Goal: Task Accomplishment & Management: Use online tool/utility

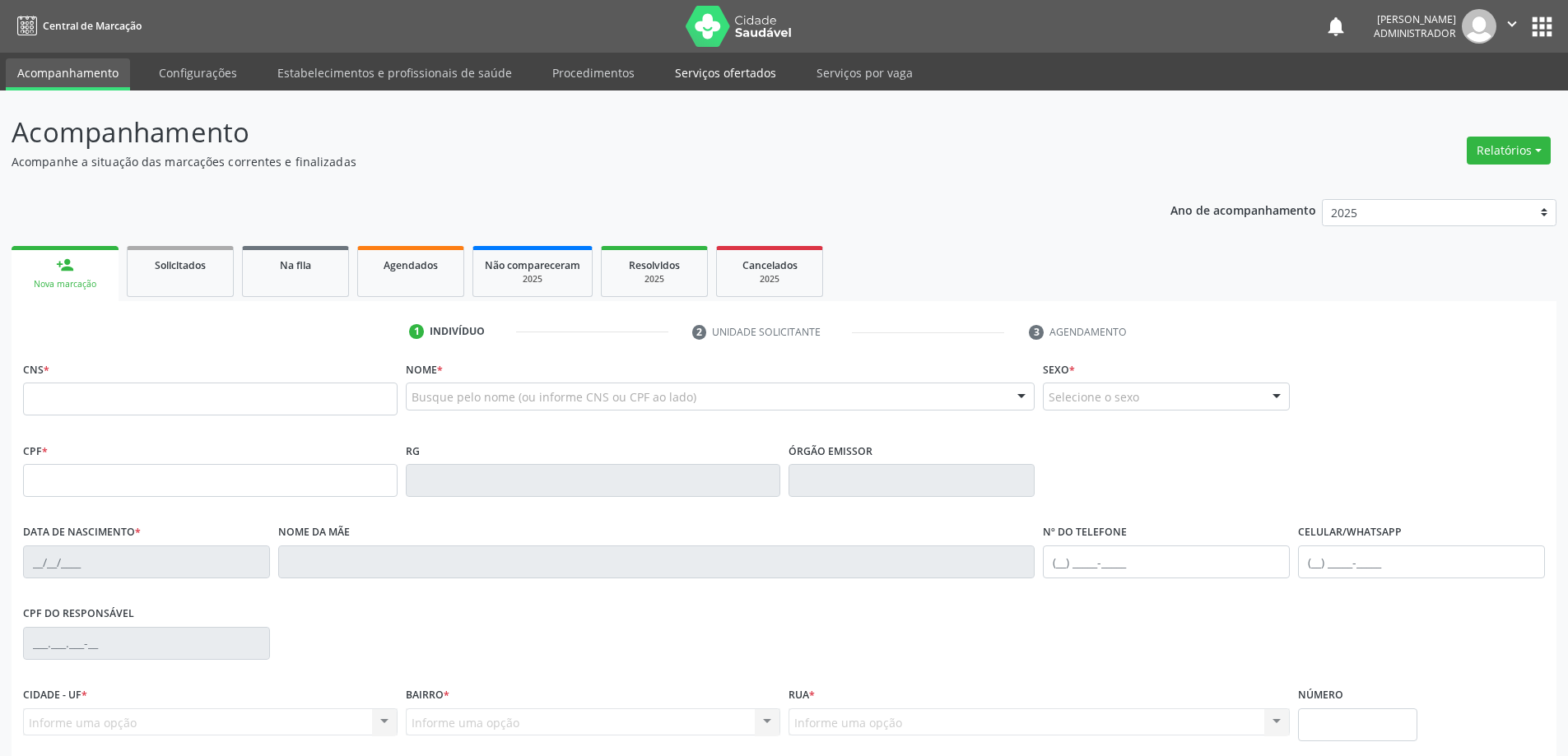
click at [728, 74] on link "Serviços ofertados" at bounding box center [725, 73] width 124 height 28
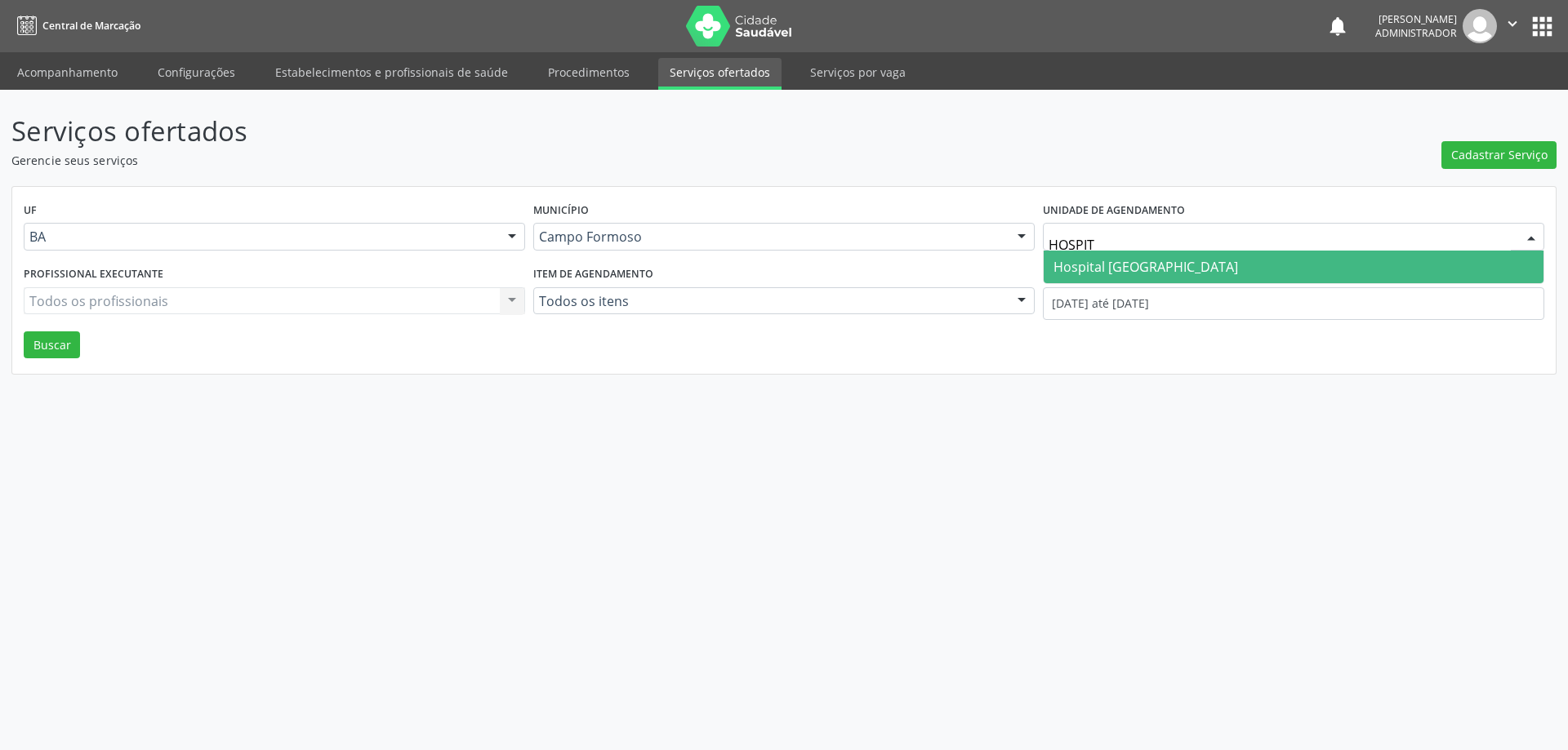
type input "HOSPITA"
click at [1146, 272] on span "Hospital [GEOGRAPHIC_DATA]" at bounding box center [1145, 266] width 184 height 18
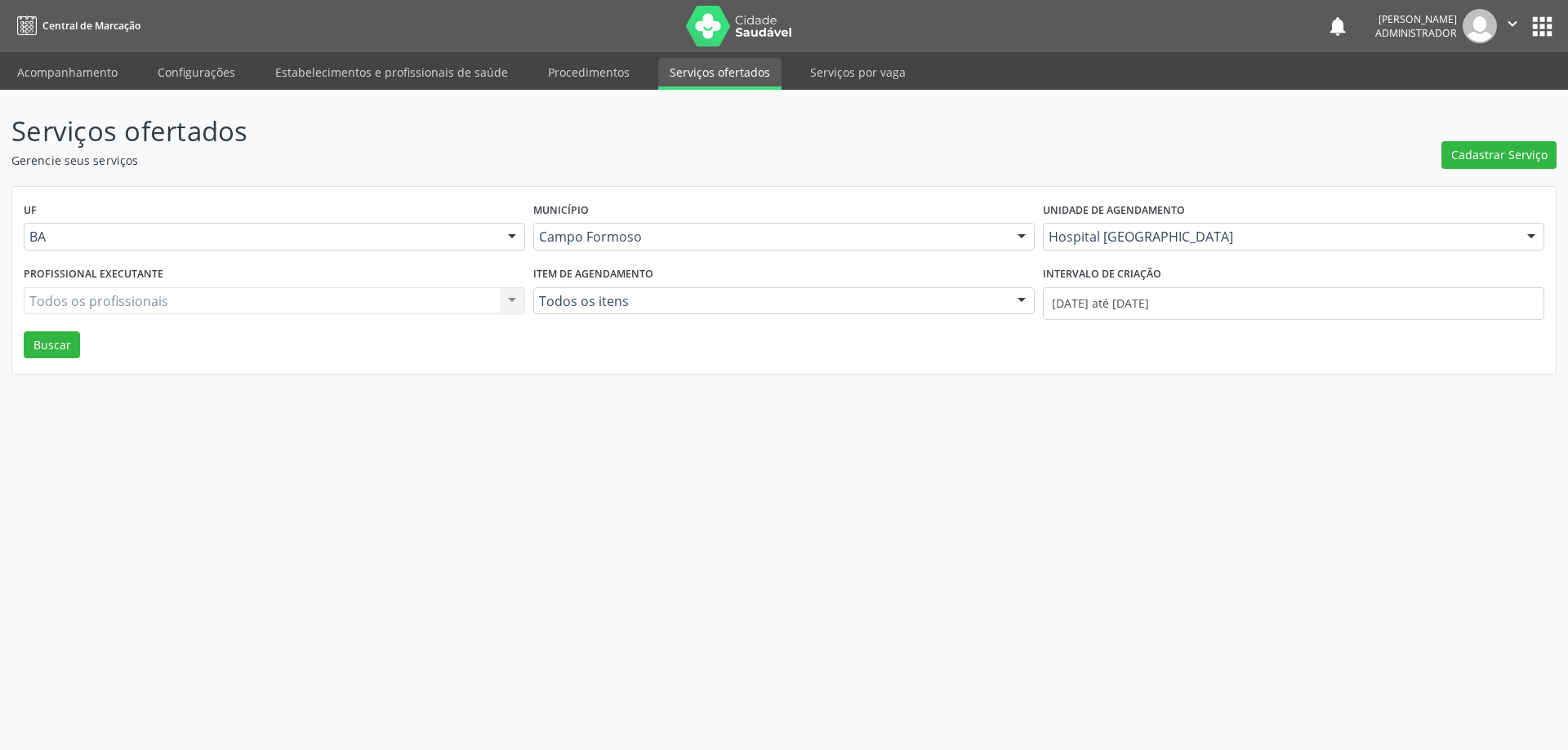
click at [510, 298] on div "Todos os profissionais Todos os profissionais Nenhum resultado encontrado para:…" at bounding box center [274, 300] width 502 height 27
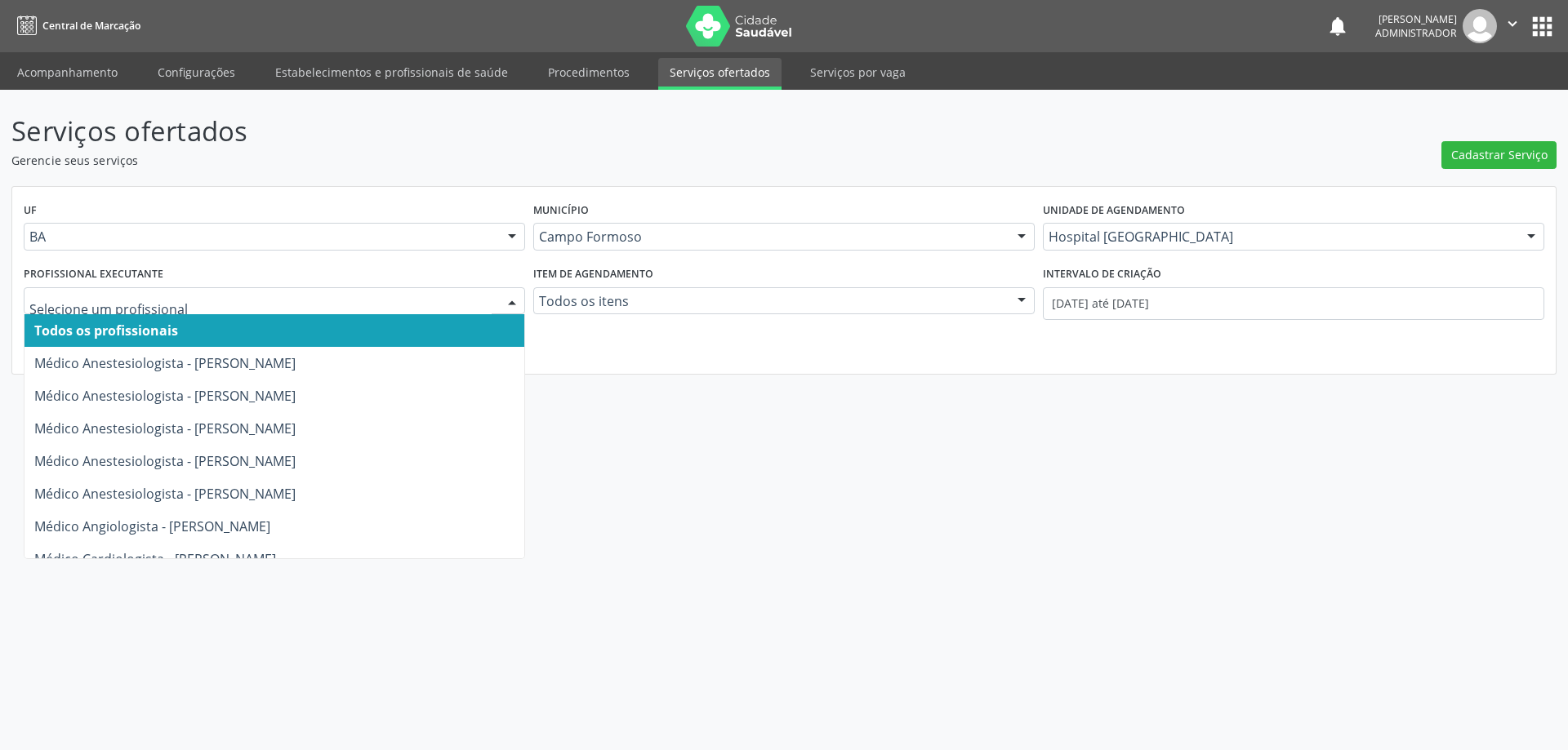
click at [510, 298] on div at bounding box center [512, 301] width 24 height 27
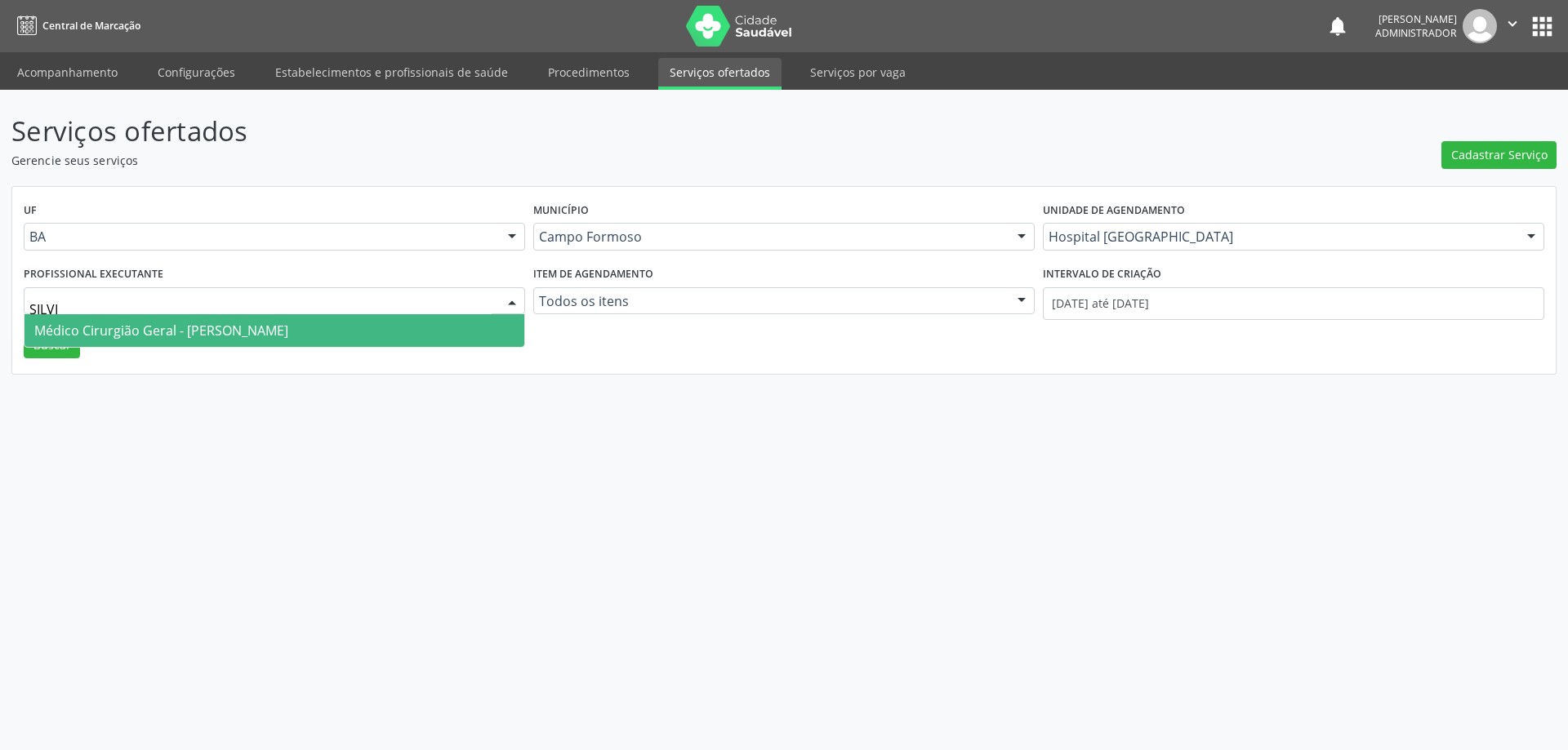
type input "SILVIO"
click at [348, 325] on span "Médico Cirurgião Geral - Silvio Luis Barros Matos" at bounding box center [274, 330] width 500 height 33
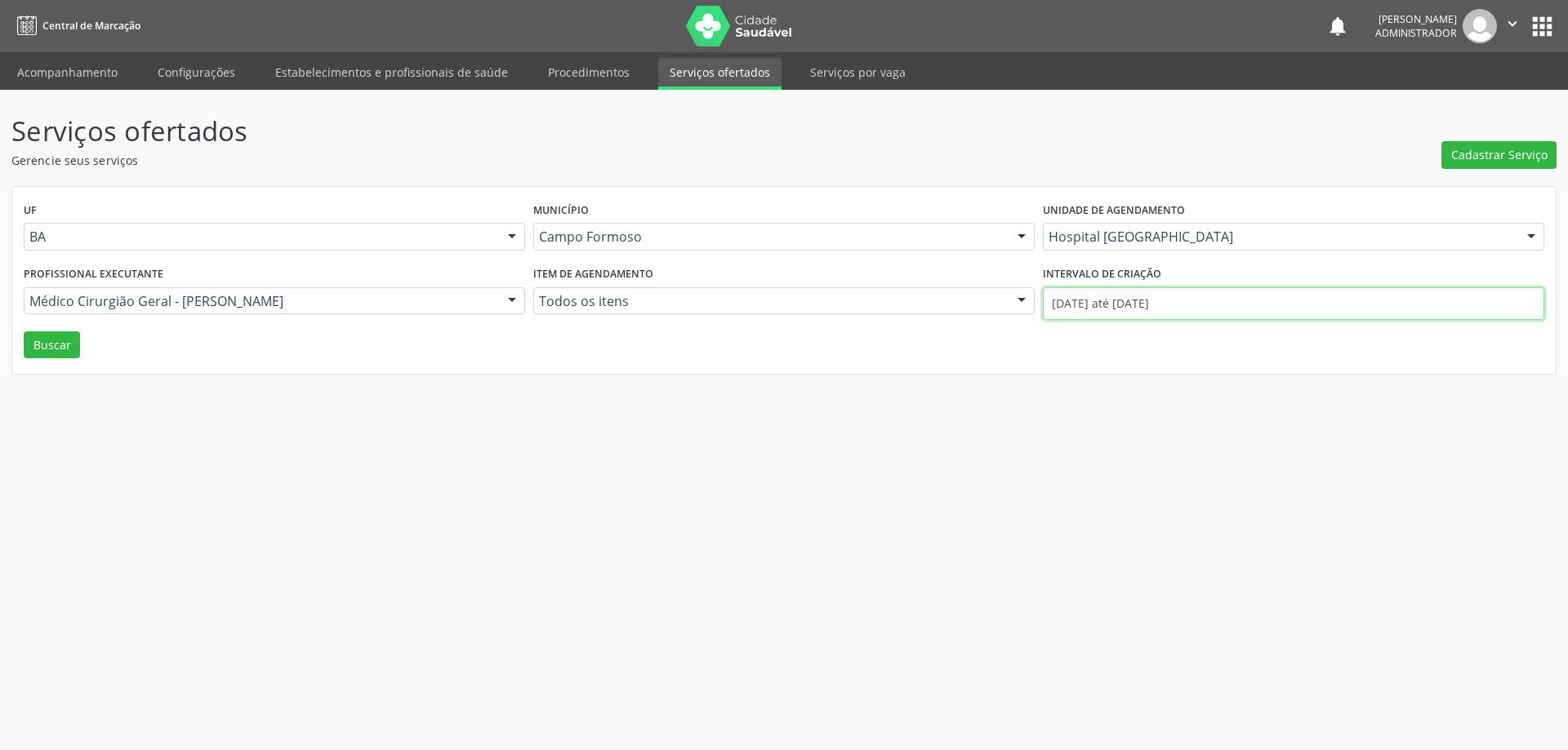
click at [1114, 305] on input "01/09/2025 até 08/09/2025" at bounding box center [1293, 303] width 502 height 33
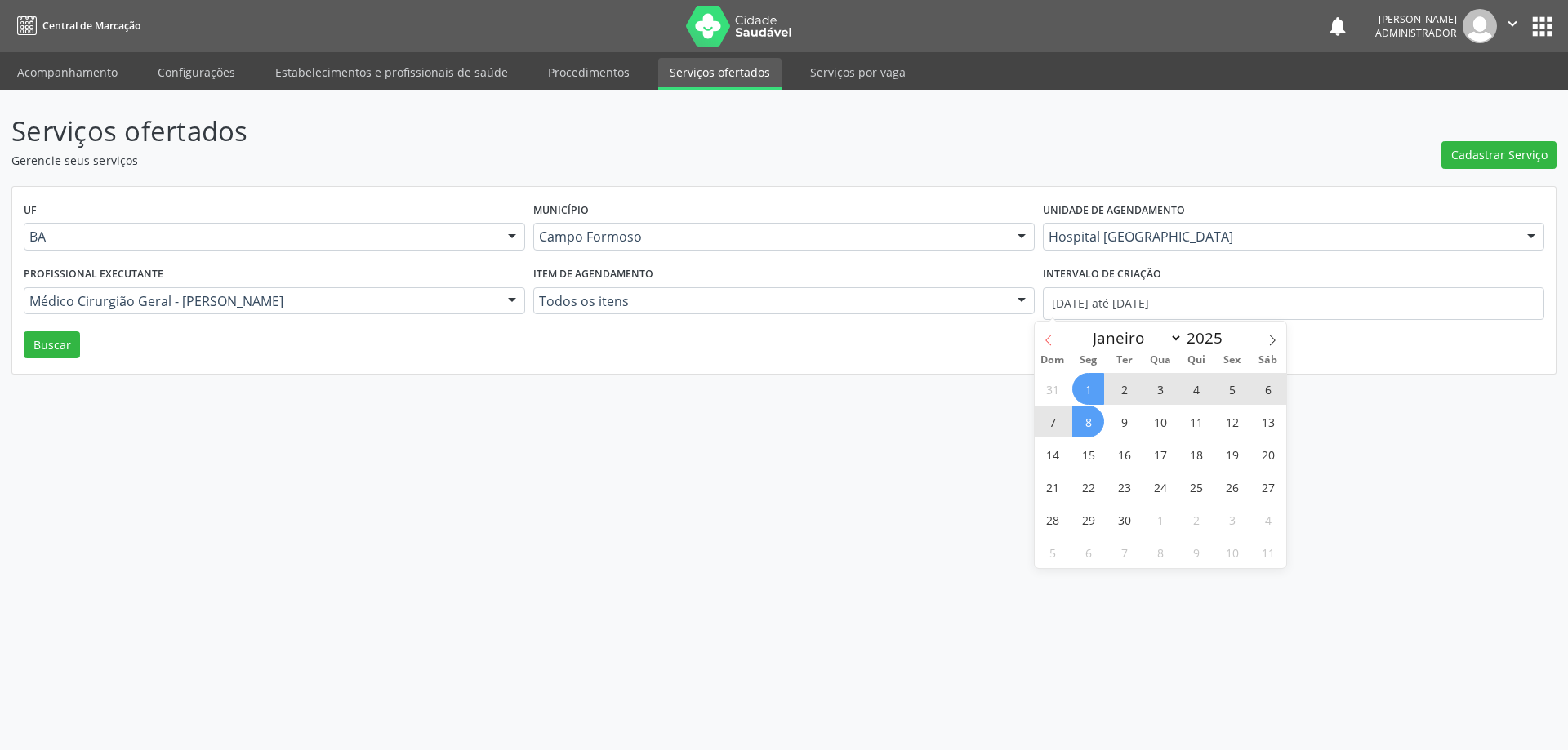
click at [1041, 336] on span at bounding box center [1048, 335] width 27 height 27
select select "7"
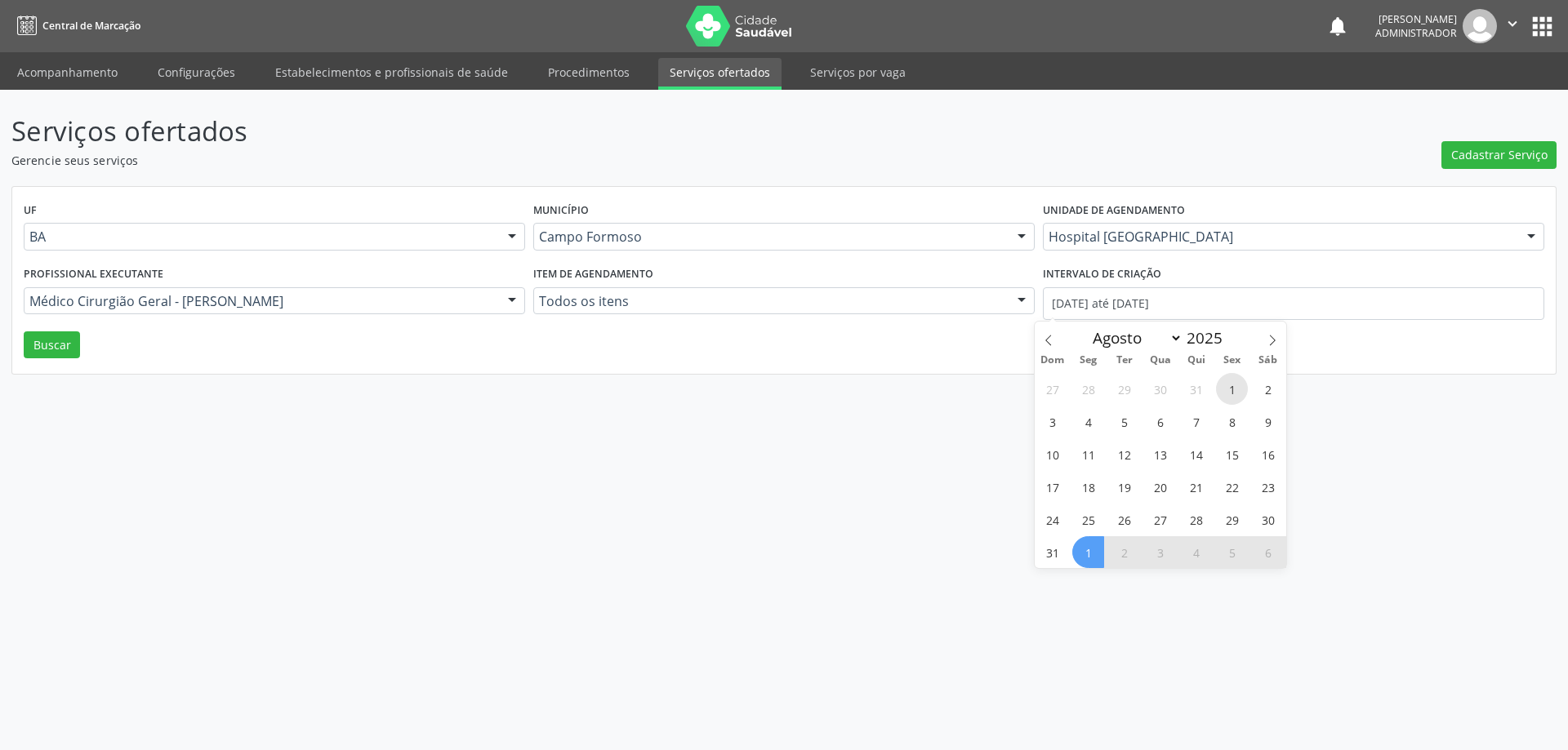
click at [1228, 382] on span "1" at bounding box center [1232, 389] width 32 height 32
type input "01/08/2025"
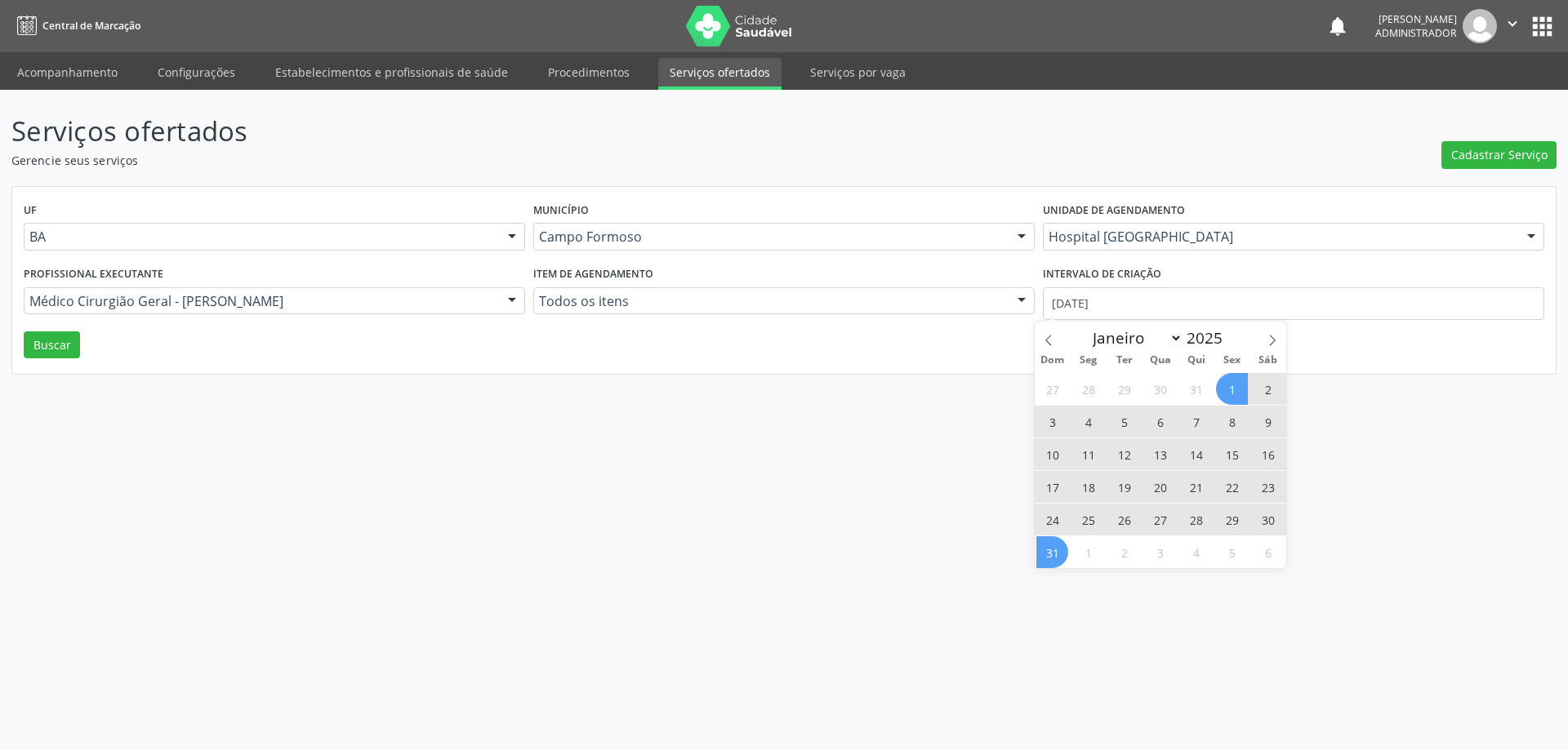
drag, startPoint x: 1051, startPoint y: 558, endPoint x: 865, endPoint y: 420, distance: 231.6
click at [1047, 556] on span "31" at bounding box center [1052, 552] width 32 height 32
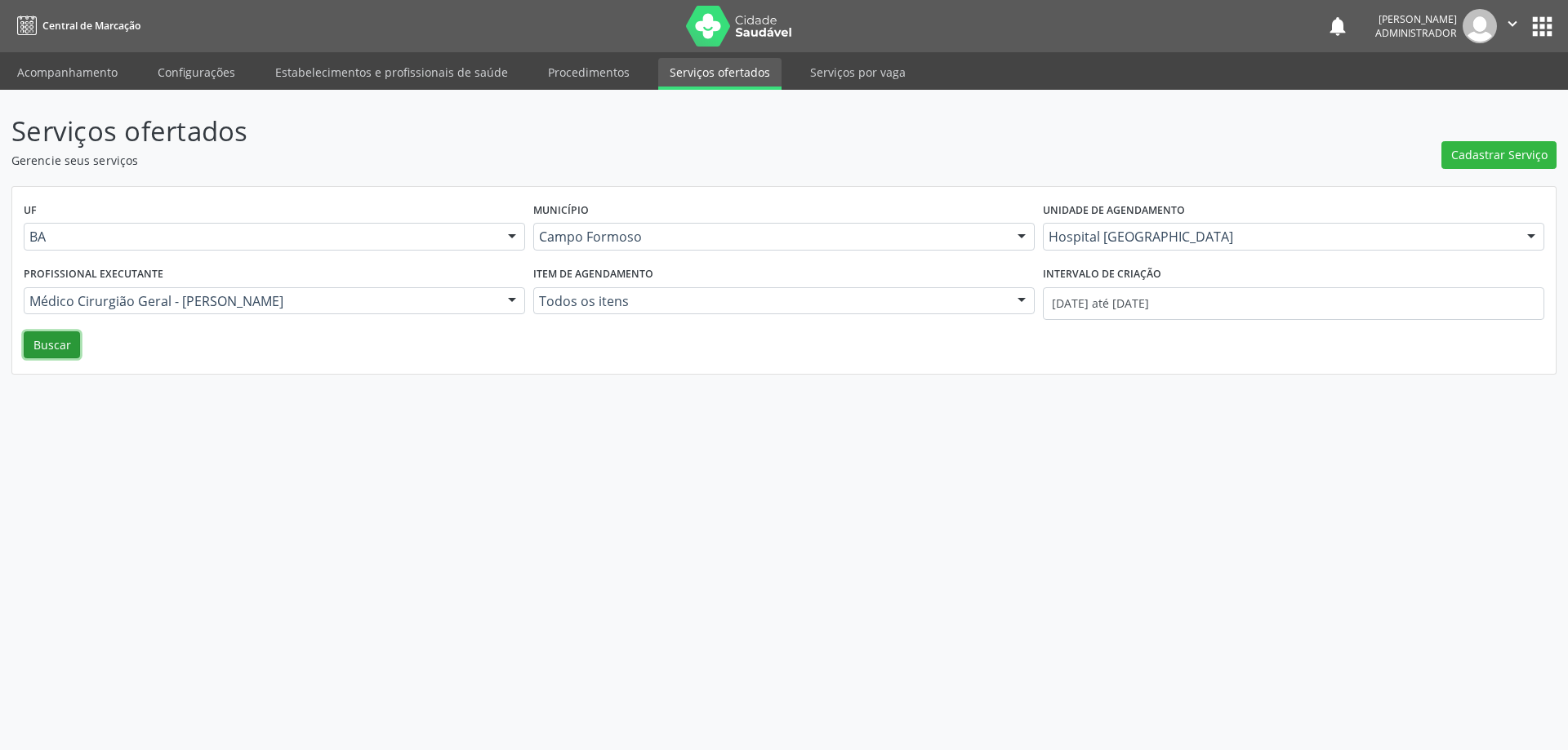
click at [52, 351] on button "Buscar" at bounding box center [52, 344] width 56 height 27
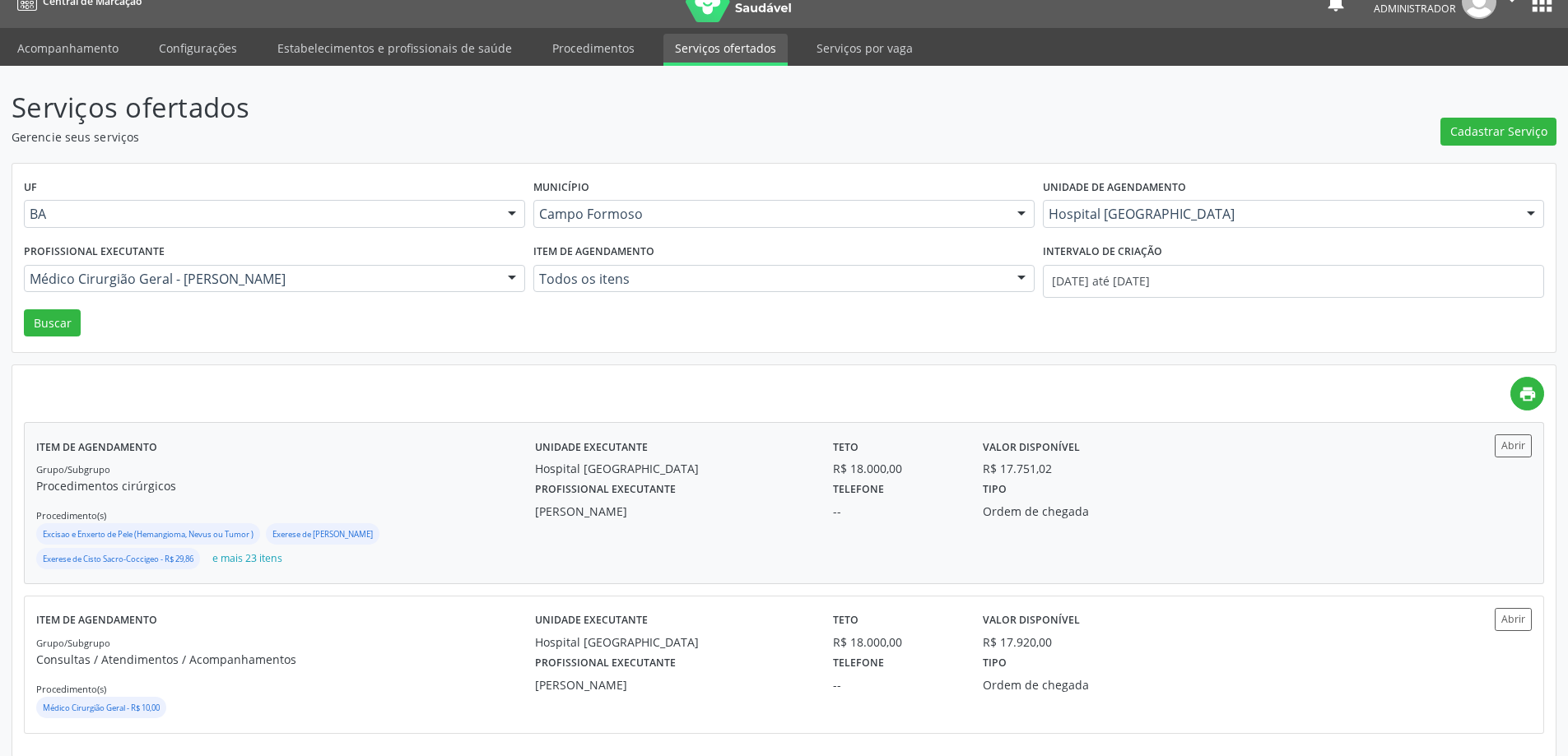
scroll to position [38, 0]
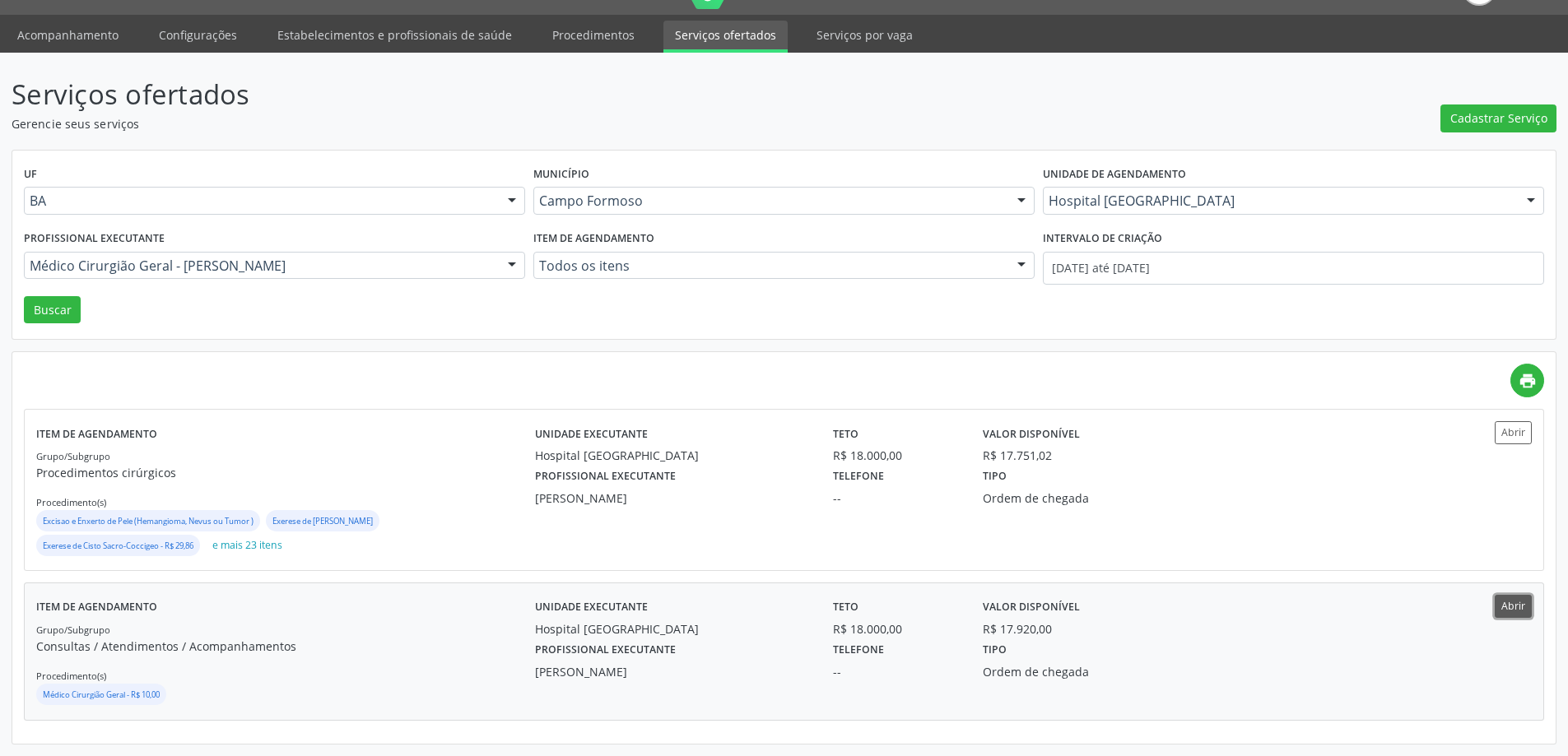
click at [1517, 613] on button "Abrir" at bounding box center [1513, 605] width 37 height 22
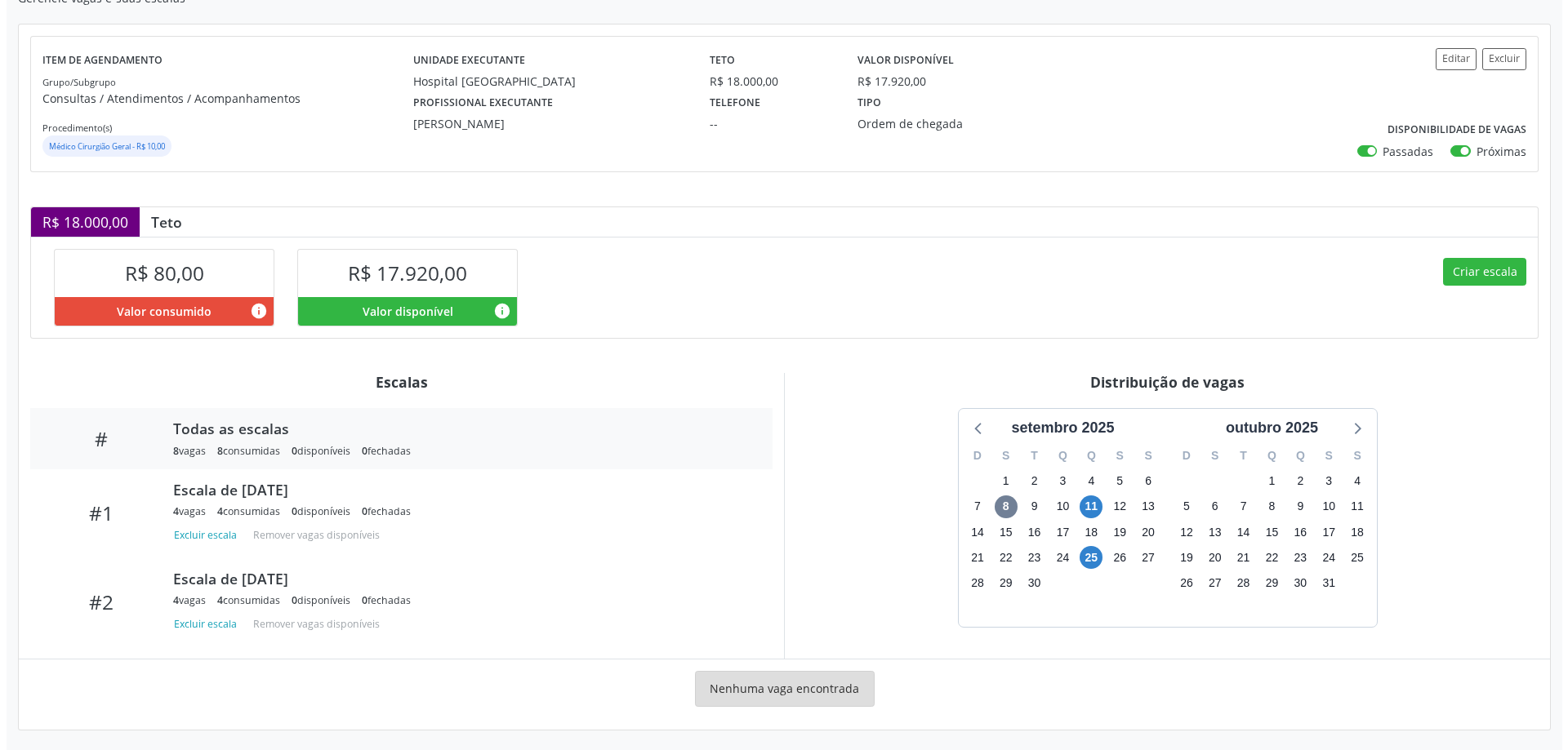
scroll to position [166, 0]
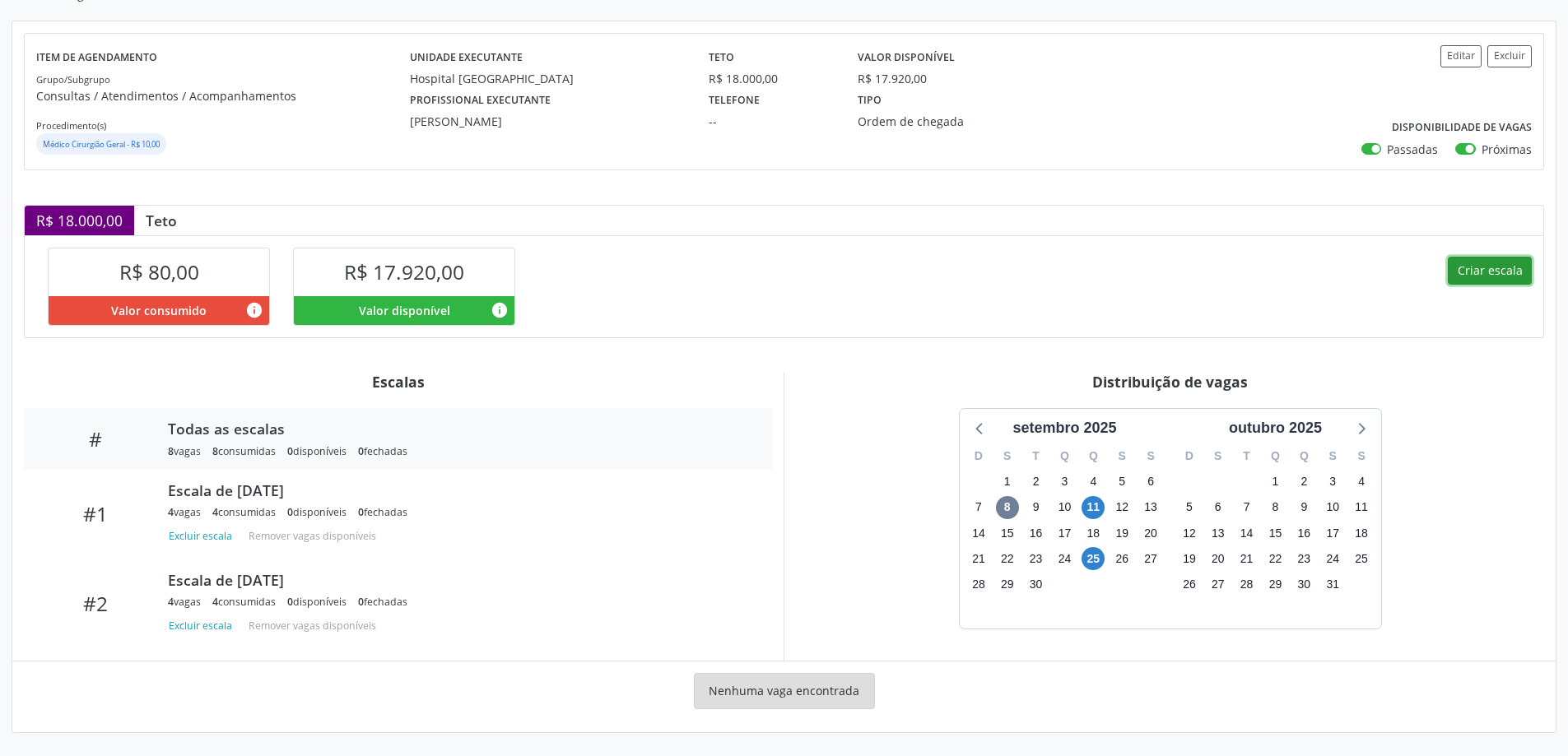
click at [1470, 264] on button "Criar escala" at bounding box center [1489, 270] width 83 height 28
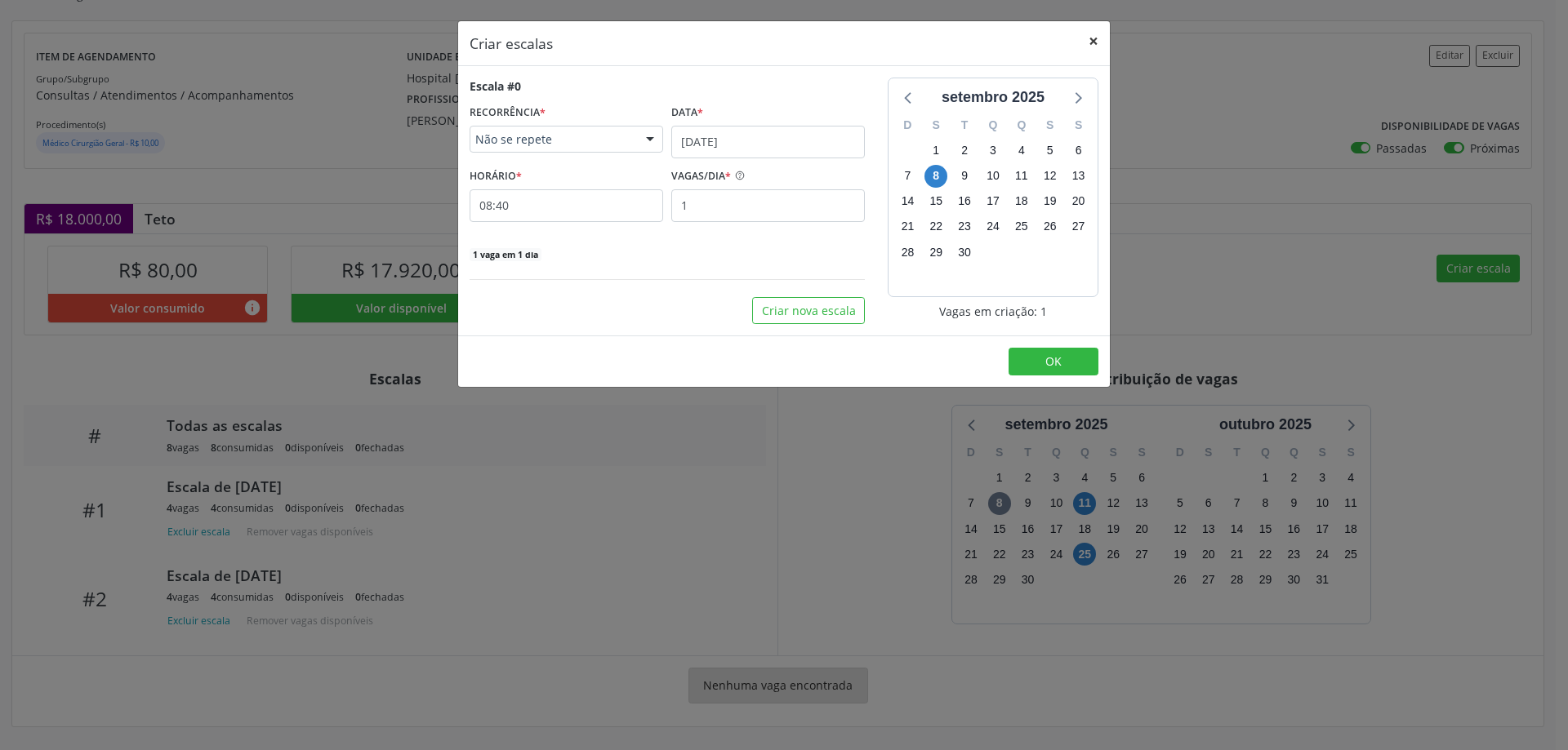
click at [1090, 40] on button "×" at bounding box center [1093, 41] width 33 height 40
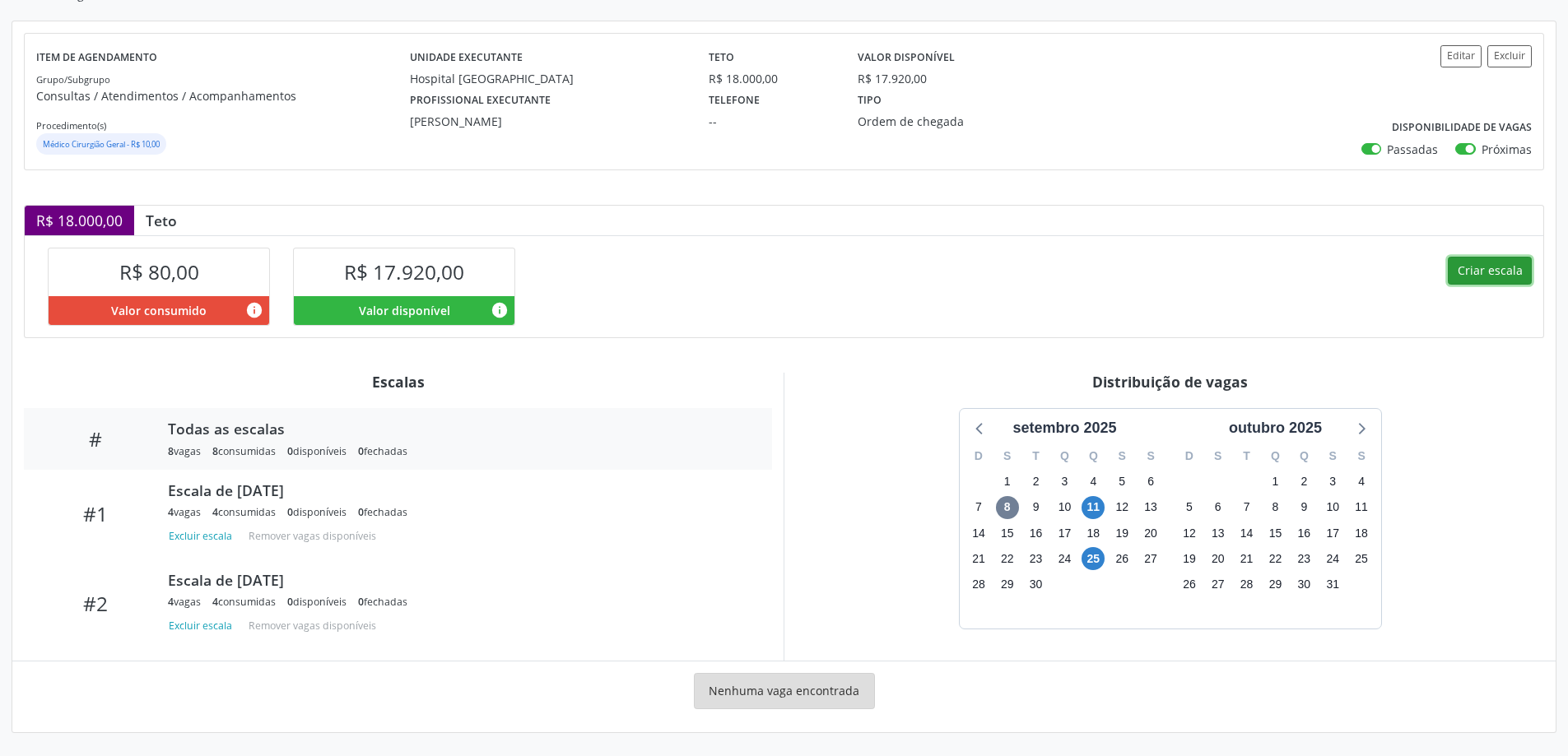
click at [1484, 273] on button "Criar escala" at bounding box center [1489, 270] width 83 height 28
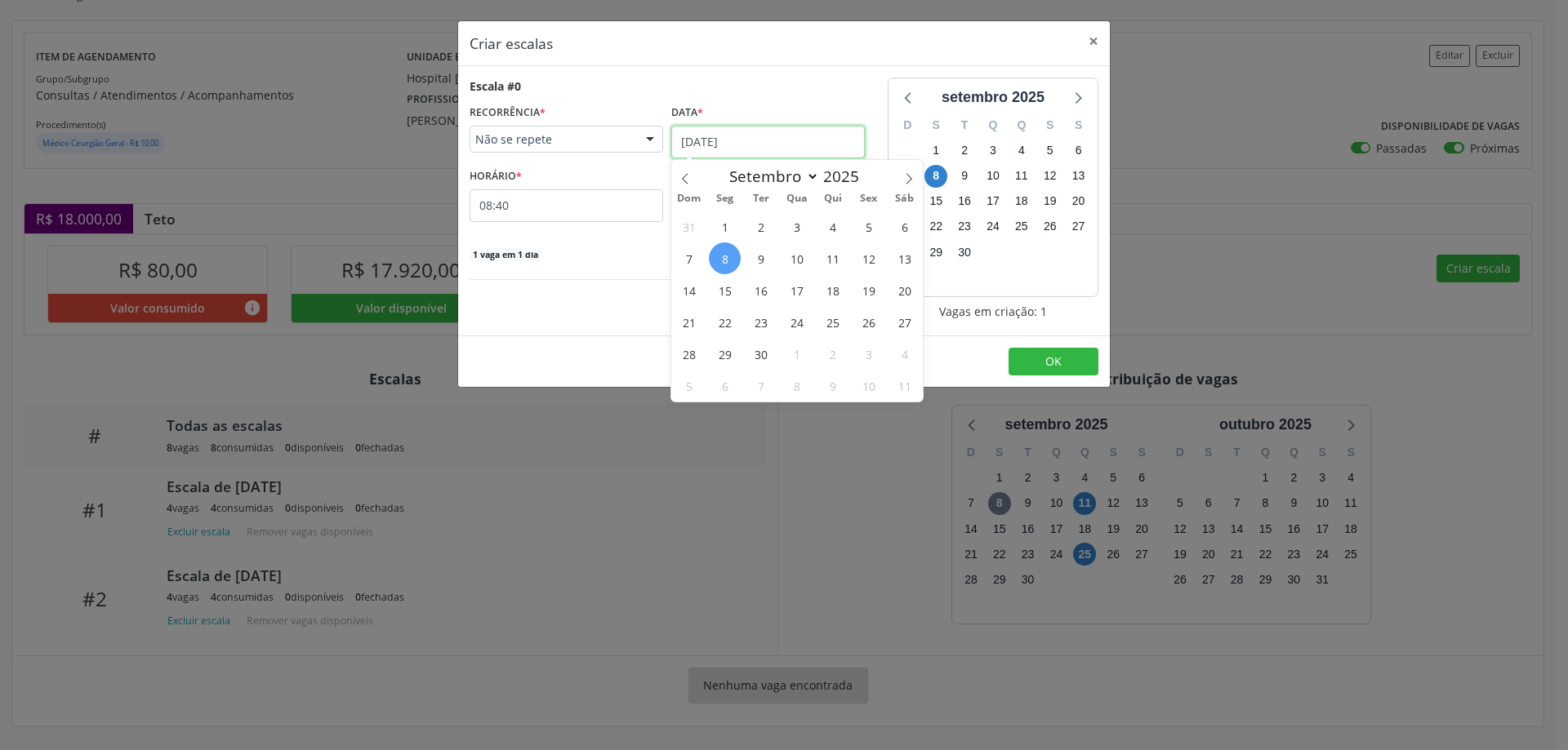
click at [776, 128] on input "[DATE]" at bounding box center [768, 142] width 194 height 33
click at [828, 256] on span "11" at bounding box center [833, 259] width 32 height 32
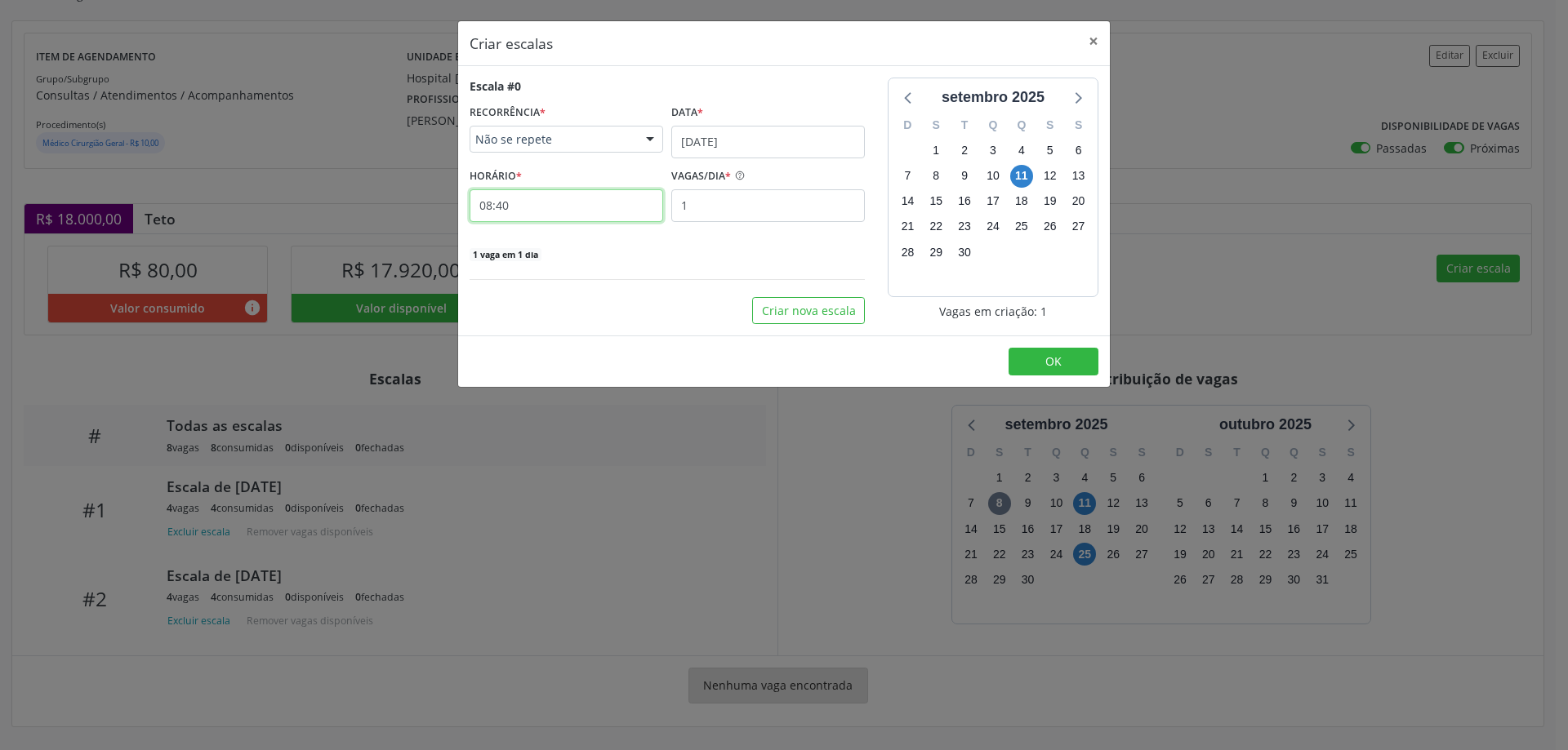
click at [626, 203] on input "08:40" at bounding box center [567, 205] width 194 height 33
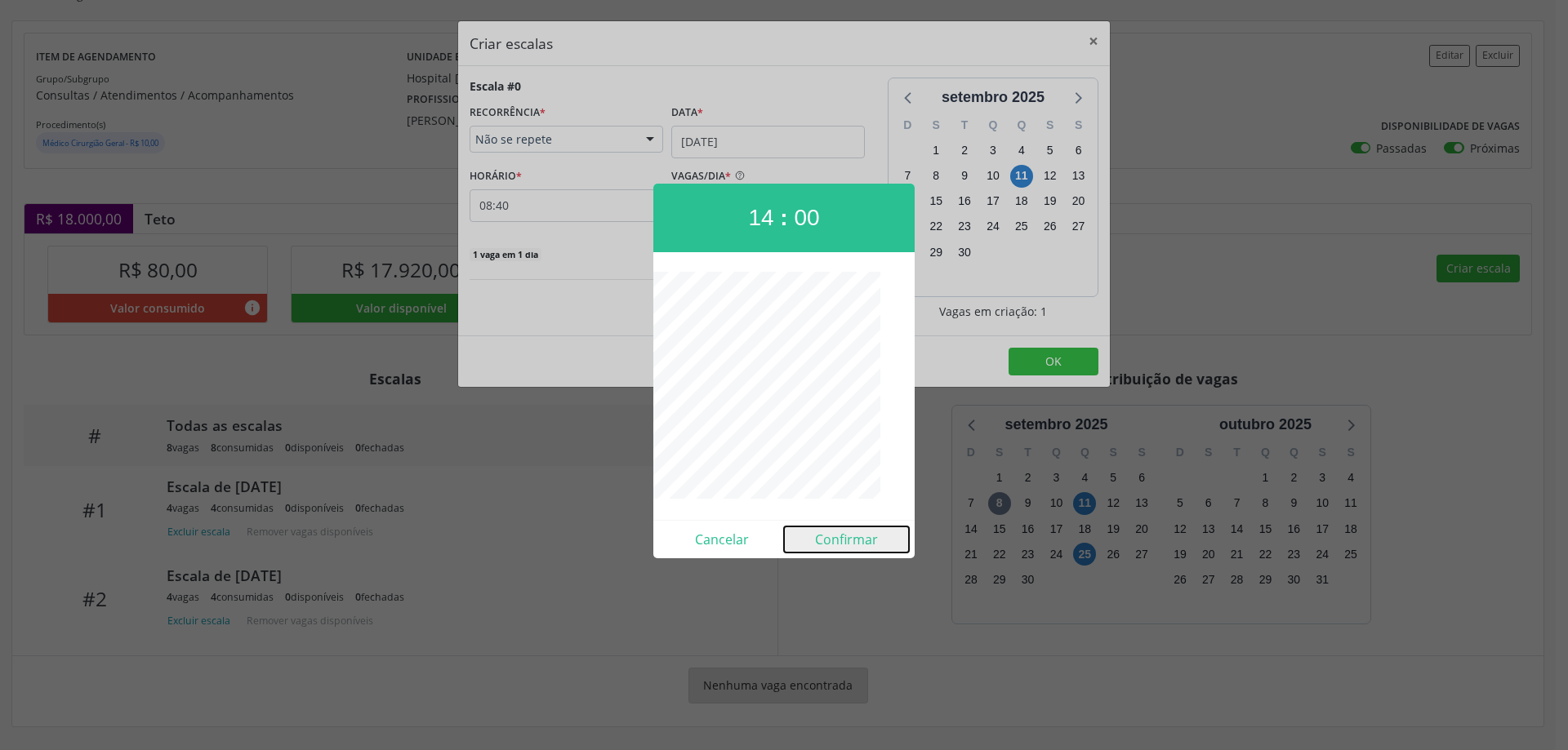
drag, startPoint x: 852, startPoint y: 535, endPoint x: 888, endPoint y: 484, distance: 62.4
click at [854, 533] on button "Confirmar" at bounding box center [846, 540] width 125 height 26
type input "14:00"
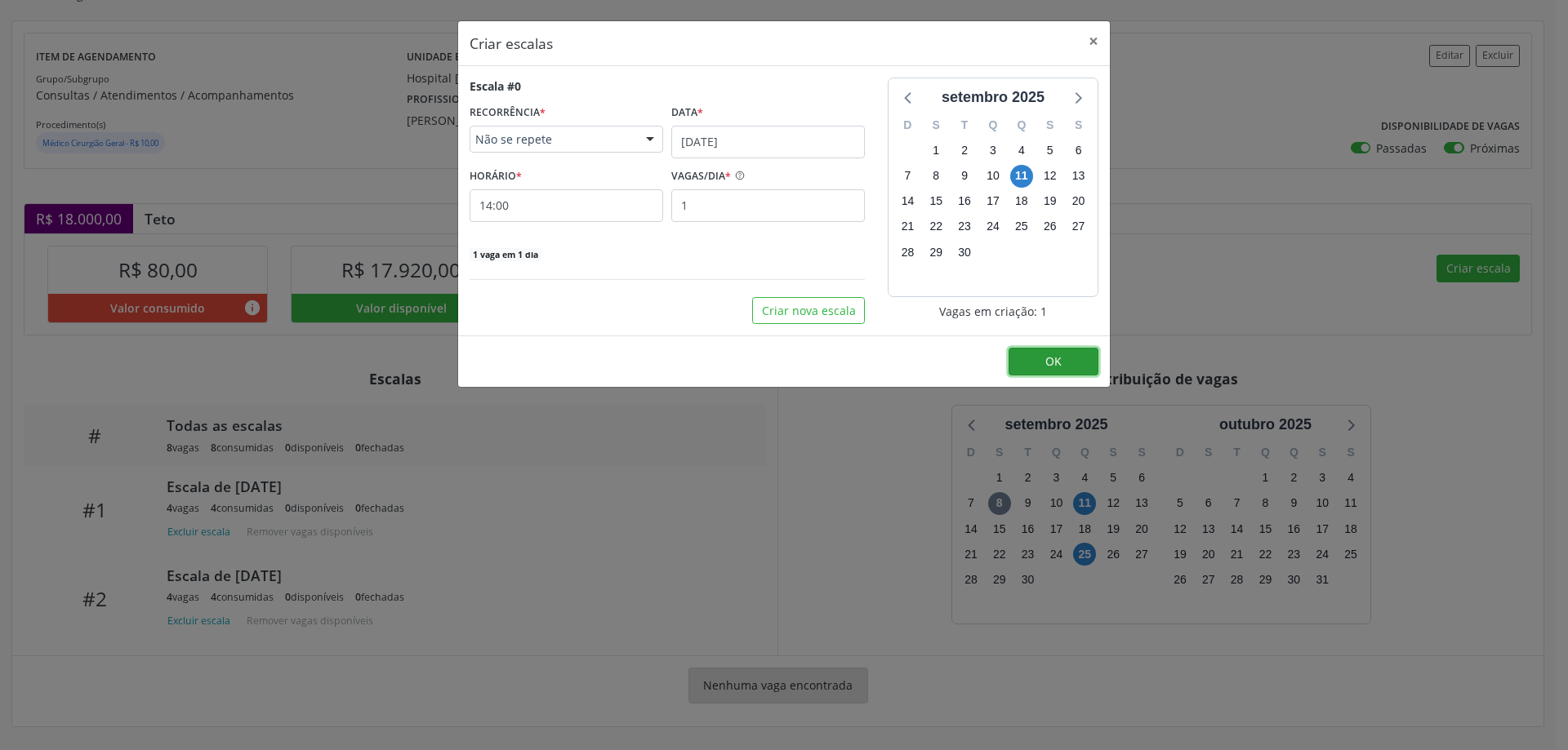
click at [1048, 356] on span "OK" at bounding box center [1052, 361] width 16 height 15
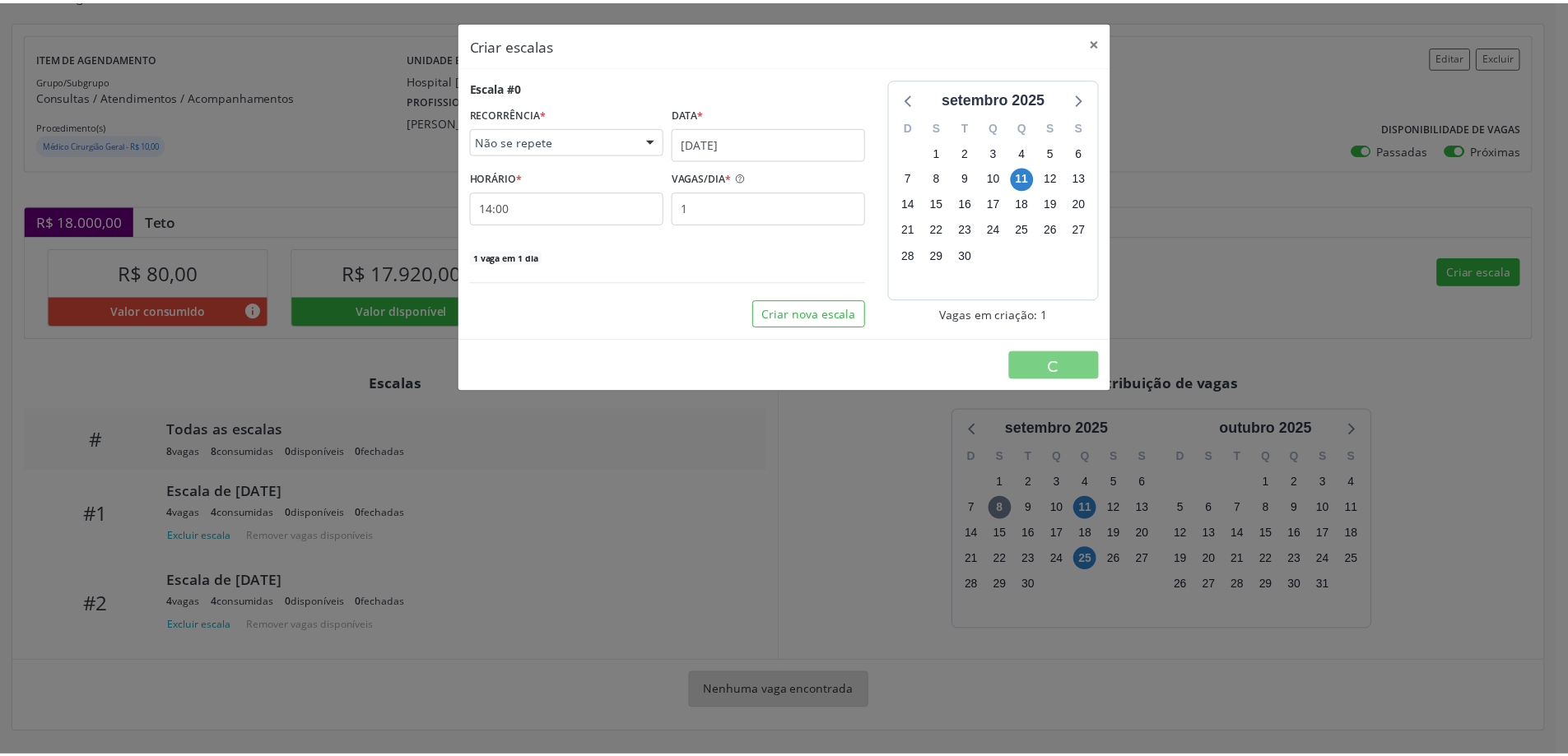
scroll to position [0, 0]
